Goal: Information Seeking & Learning: Find specific fact

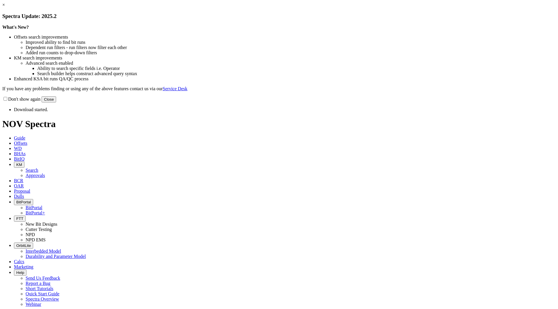
click at [56, 103] on button "Close" at bounding box center [49, 99] width 15 height 6
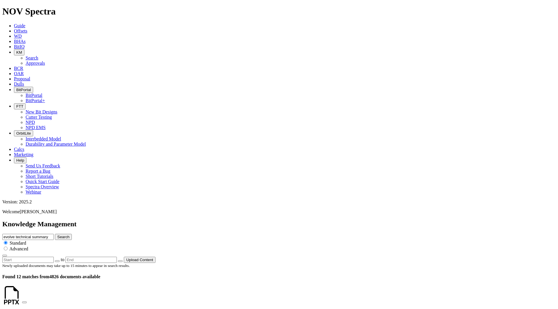
scroll to position [701, 0]
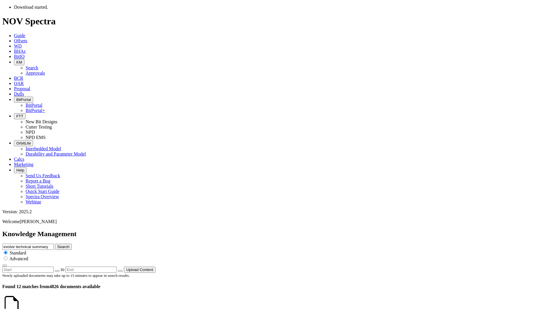
scroll to position [35, 0]
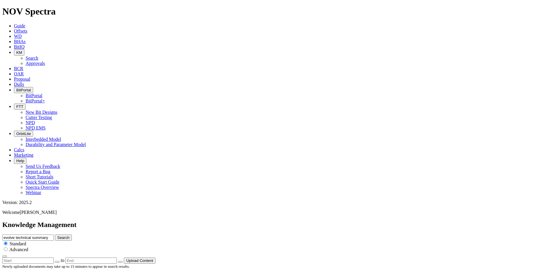
click at [54, 234] on input "evolve technical summary" at bounding box center [27, 237] width 51 height 6
drag, startPoint x: 269, startPoint y: 30, endPoint x: 325, endPoint y: 31, distance: 55.5
click at [54, 234] on input "evolve technical summary" at bounding box center [27, 237] width 51 height 6
type input "evolve"
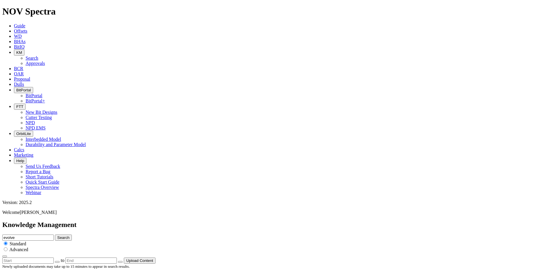
click at [55, 234] on button "Search" at bounding box center [63, 237] width 17 height 6
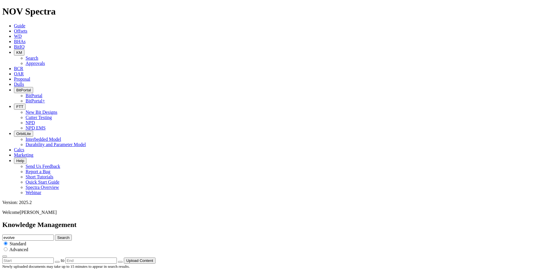
scroll to position [717, 0]
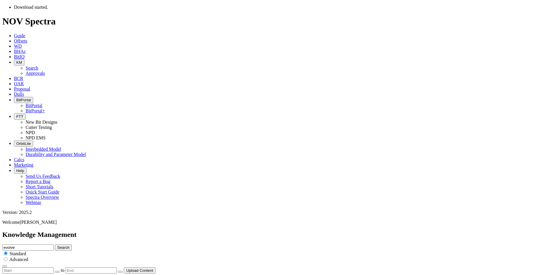
scroll to position [346, 0]
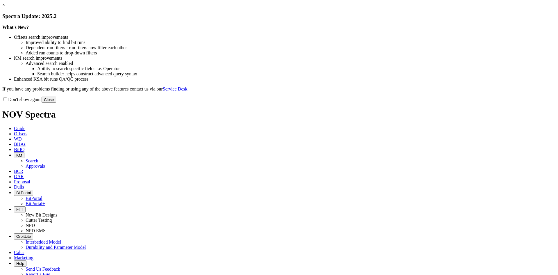
click at [56, 103] on button "Close" at bounding box center [49, 99] width 15 height 6
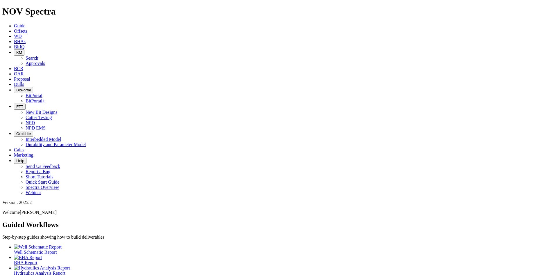
click at [24, 49] on button "KM" at bounding box center [19, 52] width 10 height 6
click at [45, 61] on link "Approvals" at bounding box center [35, 63] width 19 height 5
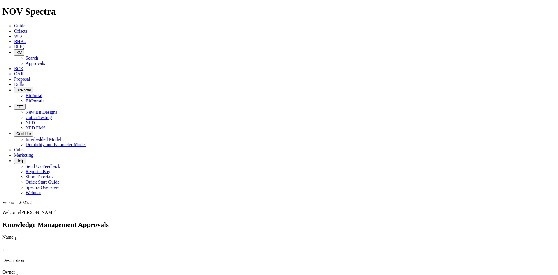
click at [24, 49] on button "KM" at bounding box center [19, 52] width 10 height 6
click at [38, 56] on link "Search" at bounding box center [32, 58] width 13 height 5
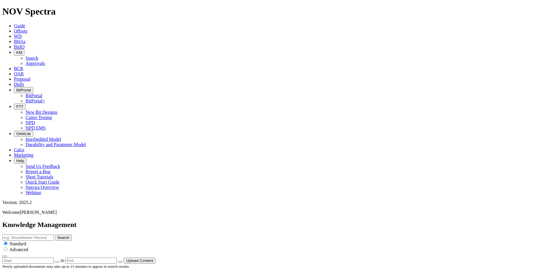
click at [54, 234] on input "text" at bounding box center [27, 237] width 51 height 6
type input "Pegasus flyer"
click at [55, 234] on button "Search" at bounding box center [63, 237] width 17 height 6
drag, startPoint x: 272, startPoint y: 31, endPoint x: 300, endPoint y: 27, distance: 28.4
click at [54, 234] on input "Pegasus flyer" at bounding box center [27, 237] width 51 height 6
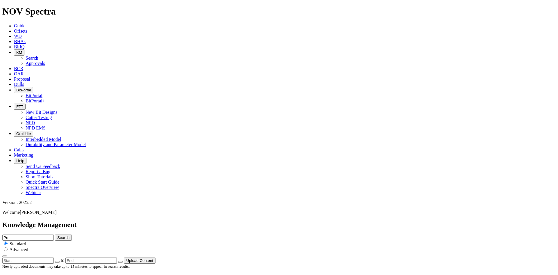
type input "P"
type input "Janbiya"
click at [55, 234] on button "Search" at bounding box center [63, 237] width 17 height 6
click at [54, 234] on input "Janbiya" at bounding box center [27, 237] width 51 height 6
drag, startPoint x: 279, startPoint y: 33, endPoint x: 230, endPoint y: 31, distance: 48.8
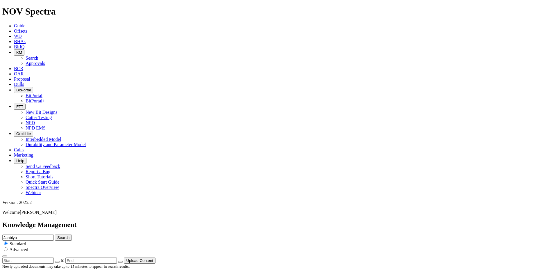
click at [231, 221] on div "Knowledge Management Janbiya Search Standard Advanced to Upload Content" at bounding box center [278, 242] width 553 height 43
click at [55, 234] on button "Search" at bounding box center [63, 237] width 17 height 6
type input "pegasus]"
click at [72, 234] on button "Search" at bounding box center [63, 237] width 17 height 6
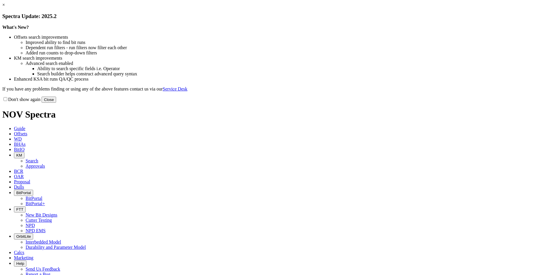
click at [56, 103] on button "Close" at bounding box center [49, 99] width 15 height 6
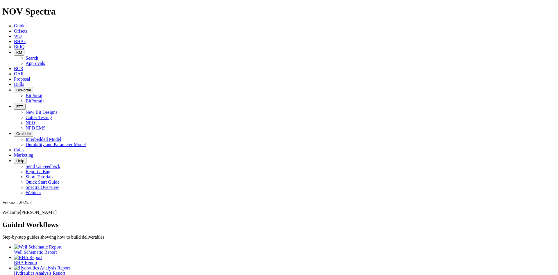
click at [24, 49] on button "KM" at bounding box center [19, 52] width 10 height 6
click at [38, 56] on link "Search" at bounding box center [32, 58] width 13 height 5
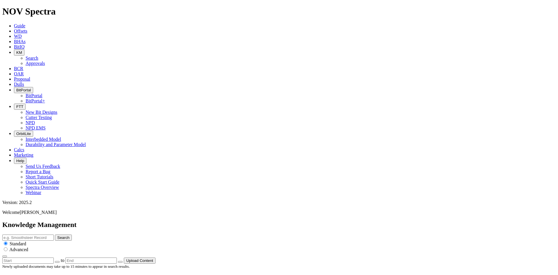
click at [54, 234] on input "text" at bounding box center [27, 237] width 51 height 6
type input "janbiya"
click at [55, 234] on button "Search" at bounding box center [63, 237] width 17 height 6
drag, startPoint x: 358, startPoint y: 182, endPoint x: 353, endPoint y: 182, distance: 4.4
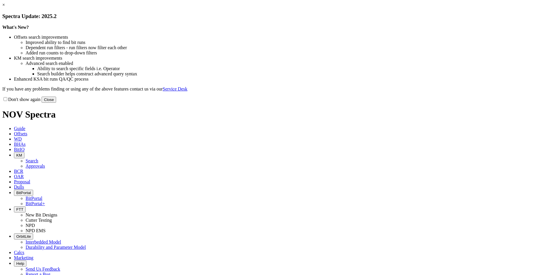
click at [56, 103] on button "Close" at bounding box center [49, 99] width 15 height 6
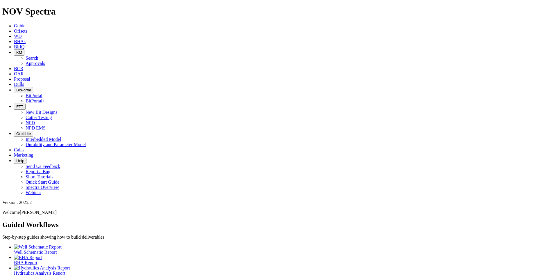
click at [24, 49] on button "KM" at bounding box center [19, 52] width 10 height 6
click at [16, 88] on icon "button" at bounding box center [16, 90] width 0 height 4
click at [42, 93] on link "BitPortal" at bounding box center [34, 95] width 17 height 5
